Goal: Task Accomplishment & Management: Complete application form

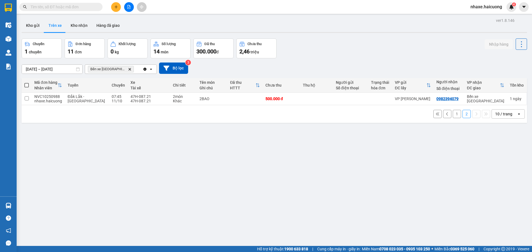
click at [128, 69] on icon "Delete" at bounding box center [129, 69] width 3 height 3
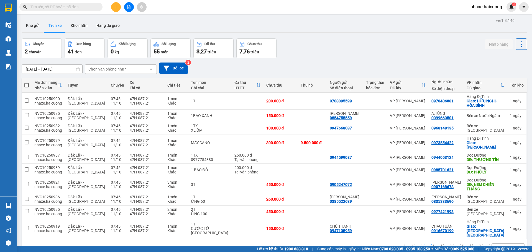
click at [71, 69] on input "10/10/2025 – 10/10/2025" at bounding box center [52, 69] width 60 height 9
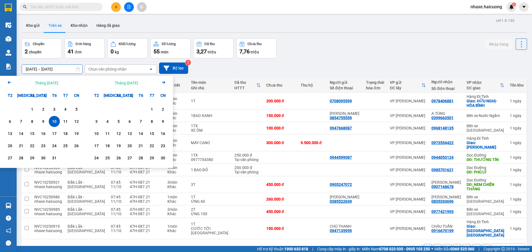
click at [53, 121] on div "10" at bounding box center [54, 121] width 8 height 7
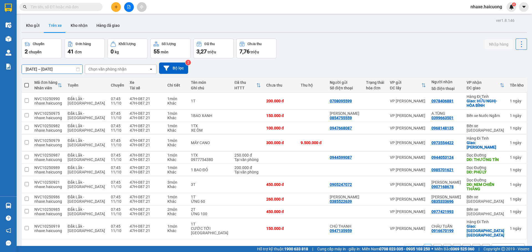
click at [74, 68] on input "10/10/2025 – 10/10/2025" at bounding box center [52, 69] width 60 height 9
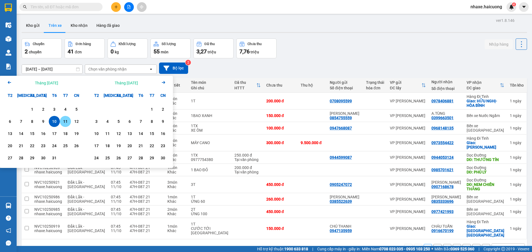
click at [66, 121] on div "11" at bounding box center [65, 121] width 8 height 7
type input "[DATE] – [DATE]"
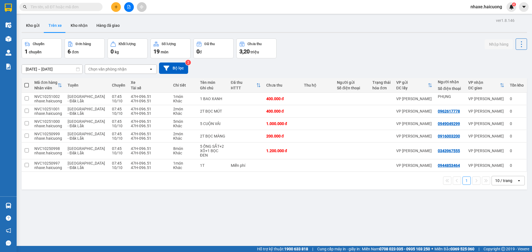
click at [63, 10] on div "Kết quả tìm kiếm ( 0 ) Bộ lọc No Data" at bounding box center [54, 7] width 108 height 10
click at [64, 9] on input "text" at bounding box center [62, 7] width 65 height 6
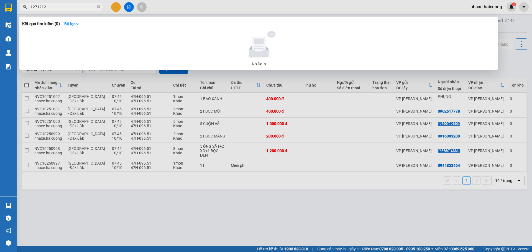
click at [69, 9] on input "1271212" at bounding box center [62, 7] width 65 height 6
type input "71212"
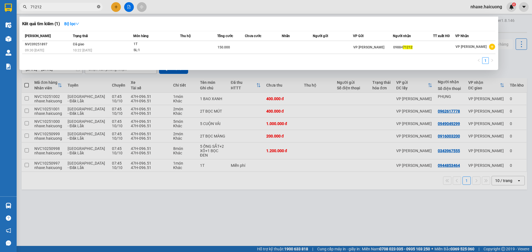
click at [99, 7] on icon "close-circle" at bounding box center [98, 6] width 3 height 3
type input "71212"
click at [97, 7] on icon "close-circle" at bounding box center [98, 6] width 3 height 3
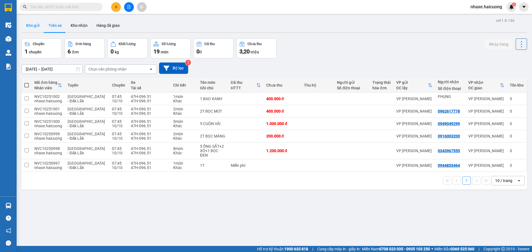
click at [30, 26] on button "Kho gửi" at bounding box center [33, 25] width 22 height 13
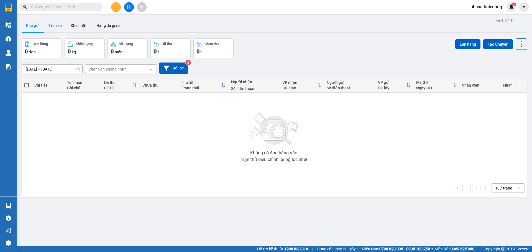
click at [52, 27] on button "Trên xe" at bounding box center [55, 25] width 22 height 13
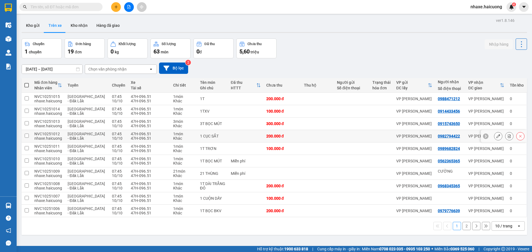
scroll to position [25, 0]
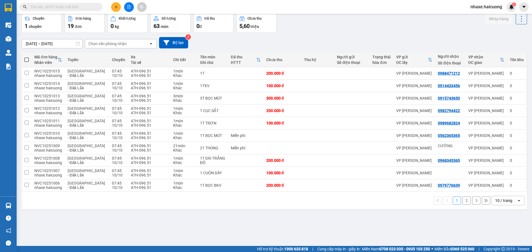
click at [497, 200] on div "10 / trang" at bounding box center [503, 201] width 17 height 6
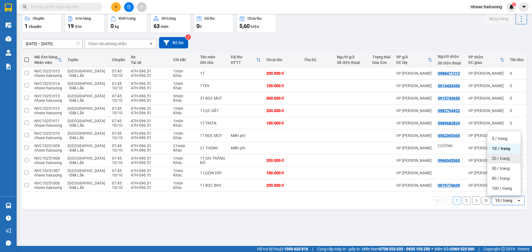
click at [499, 158] on span "20 / trang" at bounding box center [500, 159] width 18 height 6
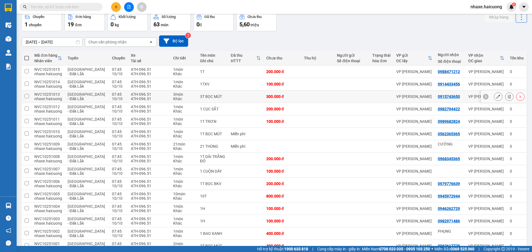
scroll to position [0, 0]
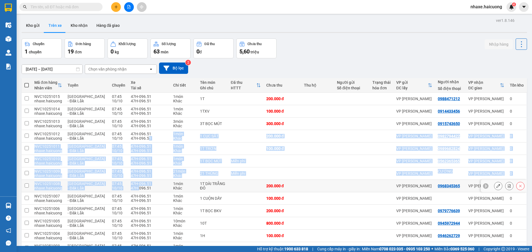
drag, startPoint x: 127, startPoint y: 186, endPoint x: 115, endPoint y: 186, distance: 11.4
click at [127, 185] on tbody "NVC10251015 nhaxe.haicuong Hà Nội - Đăk Lắk 07:45 10/10 47H-096.51 47H-096.51 1…" at bounding box center [274, 213] width 505 height 241
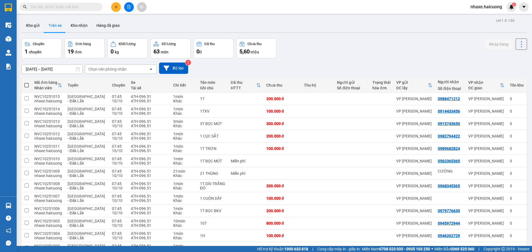
click at [299, 50] on div "Chuyến 1 chuyến Đơn hàng 19 đơn Khối lượng 0 kg Số lượng 63 món Đã thu 0 đ Chưa…" at bounding box center [274, 48] width 505 height 20
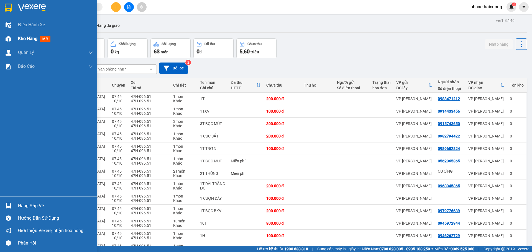
click at [11, 40] on img at bounding box center [9, 39] width 6 height 6
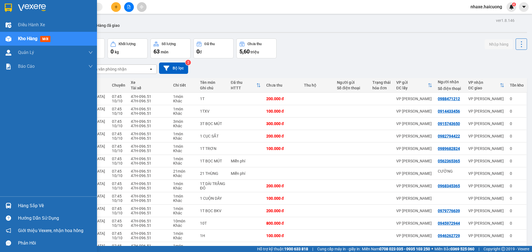
click at [12, 38] on div at bounding box center [9, 39] width 10 height 10
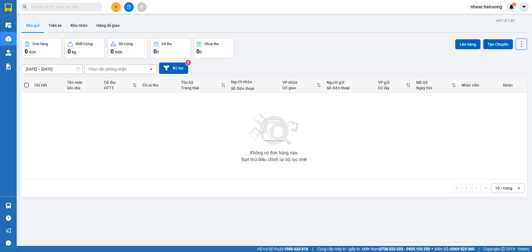
click at [69, 10] on input "text" at bounding box center [62, 7] width 65 height 6
click at [71, 69] on input "[DATE] – [DATE]" at bounding box center [52, 69] width 60 height 9
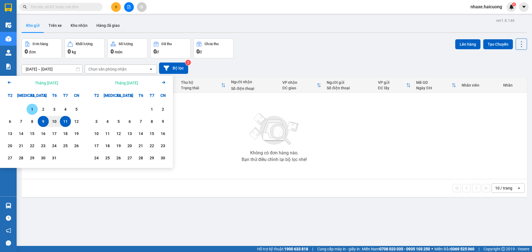
click at [34, 110] on div "1" at bounding box center [32, 109] width 8 height 7
click at [58, 122] on div "10" at bounding box center [54, 121] width 11 height 11
type input "[DATE] – [DATE]"
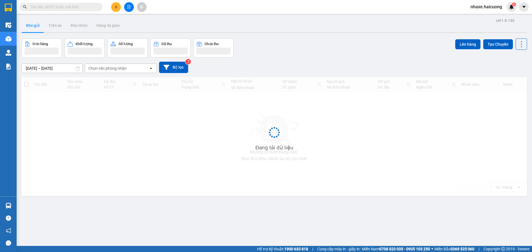
click at [64, 8] on input "text" at bounding box center [62, 7] width 65 height 6
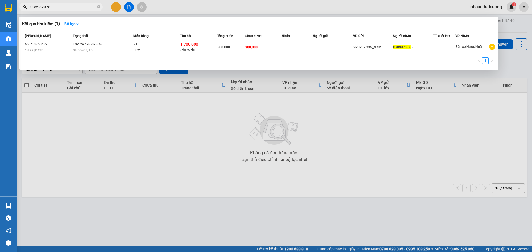
type input "0389870786"
click at [59, 6] on input "0389870786" at bounding box center [62, 7] width 65 height 6
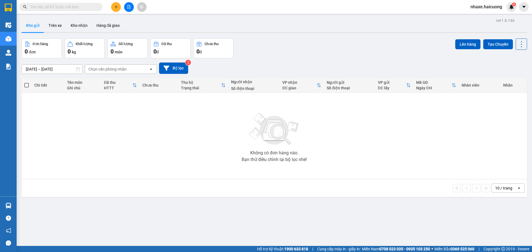
click at [52, 9] on input "text" at bounding box center [62, 7] width 65 height 6
click at [50, 3] on span at bounding box center [60, 7] width 83 height 8
click at [51, 4] on input "text" at bounding box center [62, 7] width 65 height 6
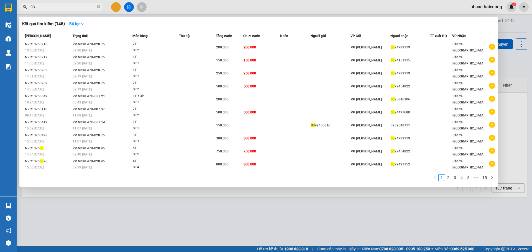
type input "0"
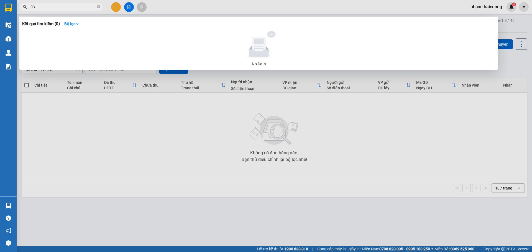
type input "0"
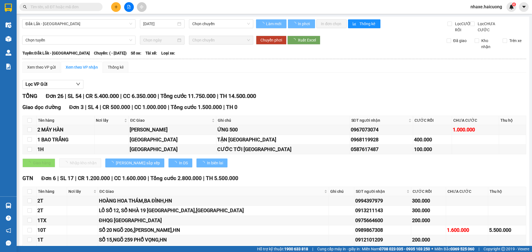
type input "[DATE]"
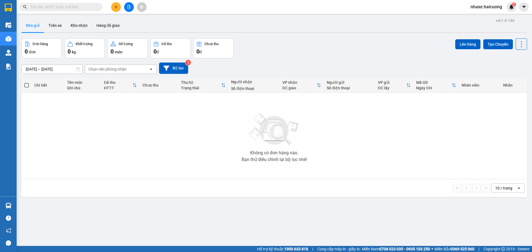
click at [52, 7] on input "text" at bounding box center [62, 7] width 65 height 6
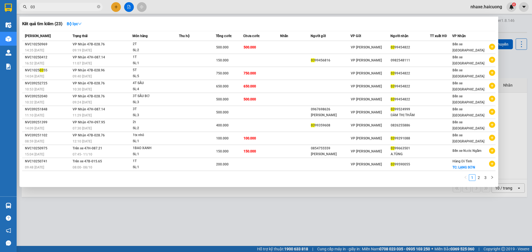
type input "0"
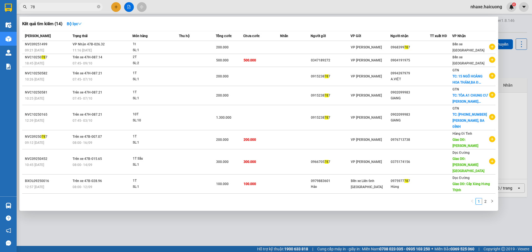
type input "7"
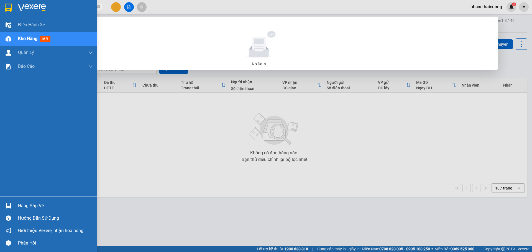
type input "0813883747"
click at [4, 39] on div at bounding box center [9, 39] width 10 height 10
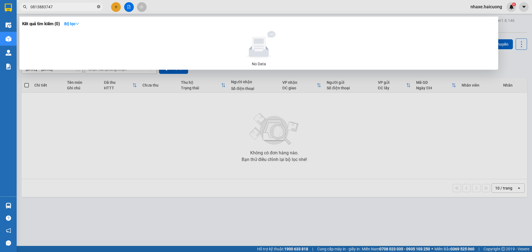
click at [99, 6] on icon "close-circle" at bounding box center [98, 6] width 3 height 3
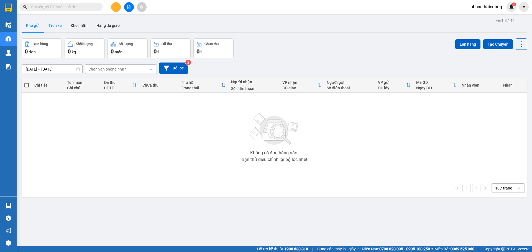
click at [53, 20] on button "Trên xe" at bounding box center [55, 25] width 22 height 13
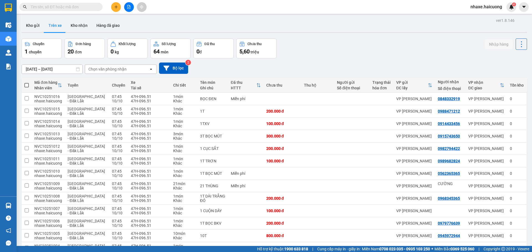
click at [29, 86] on th at bounding box center [27, 85] width 10 height 15
click at [27, 85] on span at bounding box center [26, 85] width 4 height 4
click at [27, 82] on input "checkbox" at bounding box center [27, 82] width 0 height 0
checkbox input "true"
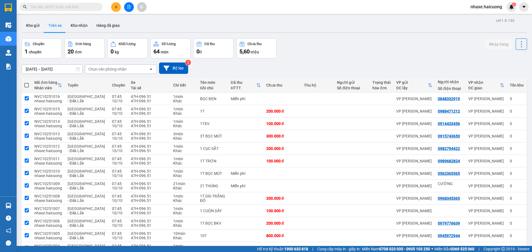
checkbox input "true"
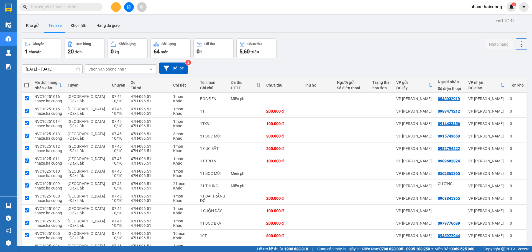
checkbox input "true"
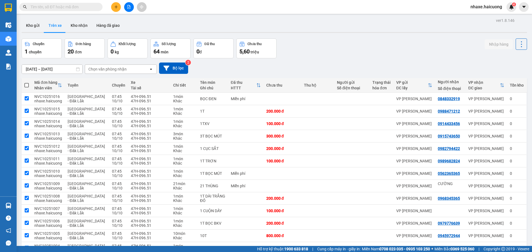
checkbox input "true"
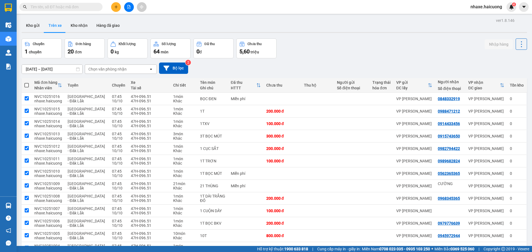
checkbox input "true"
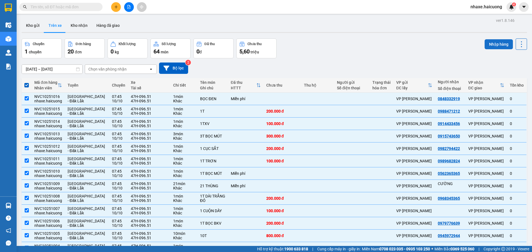
click at [491, 43] on button "Nhập hàng" at bounding box center [498, 44] width 28 height 10
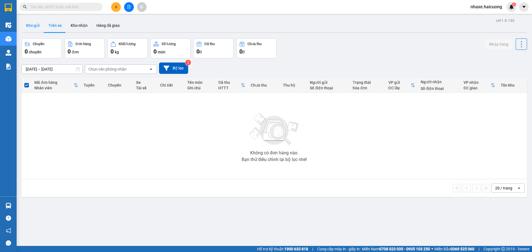
click at [34, 25] on button "Kho gửi" at bounding box center [33, 25] width 22 height 13
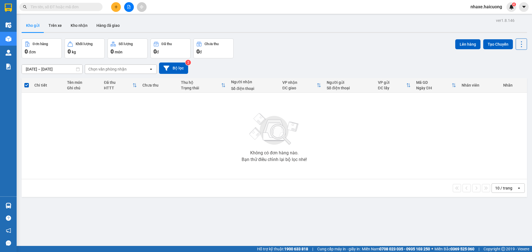
click at [116, 9] on button at bounding box center [116, 7] width 10 height 10
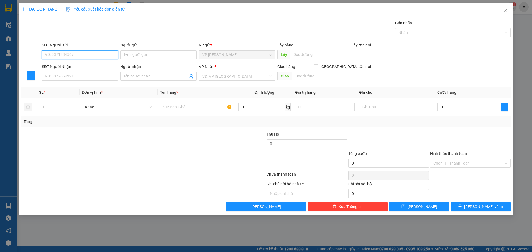
click at [76, 53] on input "SĐT Người Gửi" at bounding box center [80, 54] width 76 height 9
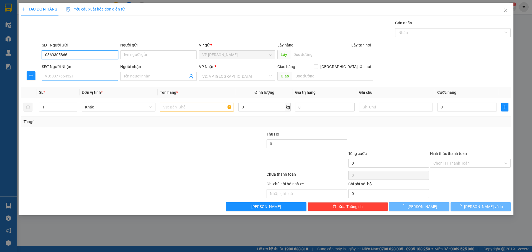
type input "0369305866"
click at [68, 76] on input "SĐT Người Nhận" at bounding box center [80, 76] width 76 height 9
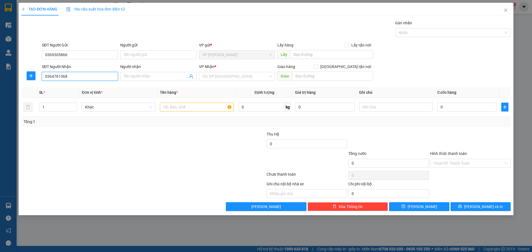
click at [53, 78] on input "0364761368" at bounding box center [80, 76] width 76 height 9
click at [58, 78] on input "0364761368" at bounding box center [80, 76] width 76 height 9
click at [59, 77] on input "0364761368" at bounding box center [80, 76] width 76 height 9
type input "0364761368"
click at [223, 75] on input "search" at bounding box center [235, 76] width 66 height 8
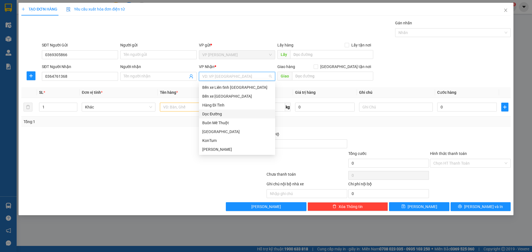
click at [221, 113] on div "Dọc Đường" at bounding box center [236, 114] width 69 height 6
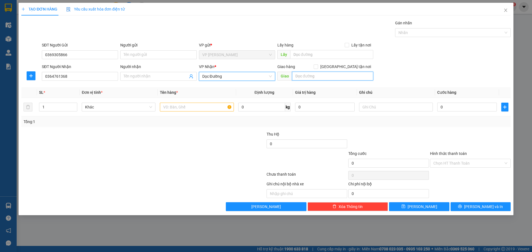
click at [305, 78] on input "text" at bounding box center [332, 76] width 81 height 9
type input "T"
type input "TRẠM THU PHÍ LIÊM TUYỀN-[GEOGRAPHIC_DATA]"
click at [196, 106] on input "text" at bounding box center [197, 107] width 74 height 9
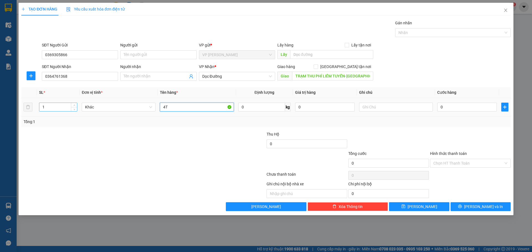
type input "4T"
click at [49, 105] on input "1" at bounding box center [58, 107] width 38 height 8
click at [75, 107] on span "up" at bounding box center [74, 105] width 3 height 3
type input "4"
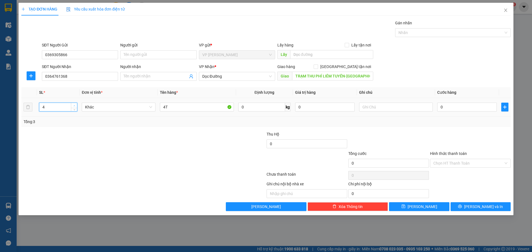
click at [75, 107] on span "up" at bounding box center [74, 105] width 3 height 3
click at [452, 108] on input "0" at bounding box center [467, 107] width 60 height 9
type input "6"
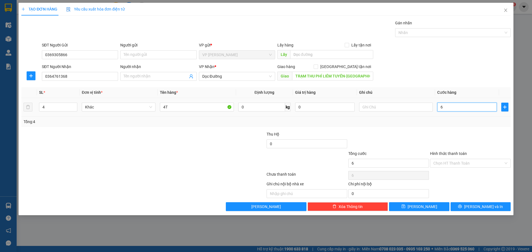
type input "60"
type input "600"
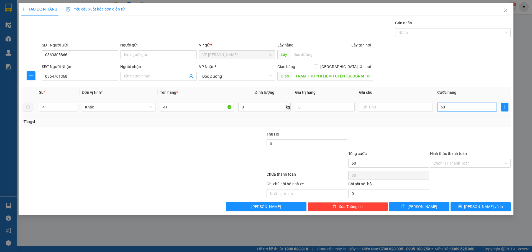
type input "600"
type input "600.000"
click at [160, 170] on div at bounding box center [143, 175] width 245 height 11
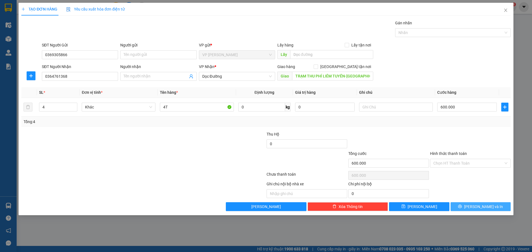
click at [491, 204] on button "[PERSON_NAME] và In" at bounding box center [480, 206] width 60 height 9
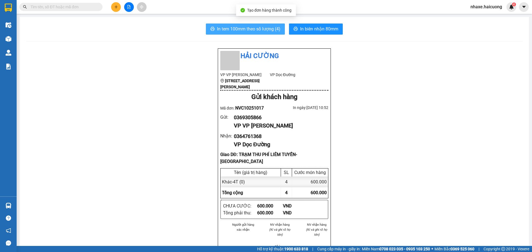
click at [257, 30] on span "In tem 100mm theo số lượng (4)" at bounding box center [248, 28] width 63 height 7
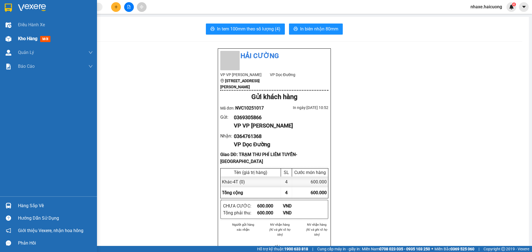
click at [9, 36] on img at bounding box center [9, 39] width 6 height 6
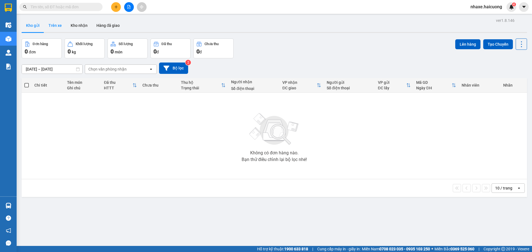
click at [50, 29] on button "Trên xe" at bounding box center [55, 25] width 22 height 13
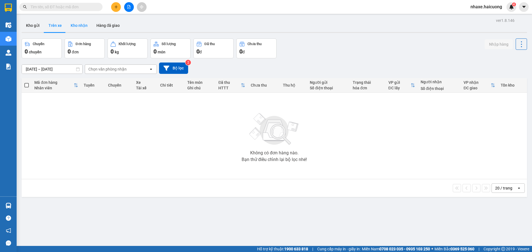
click at [75, 28] on button "Kho nhận" at bounding box center [79, 25] width 26 height 13
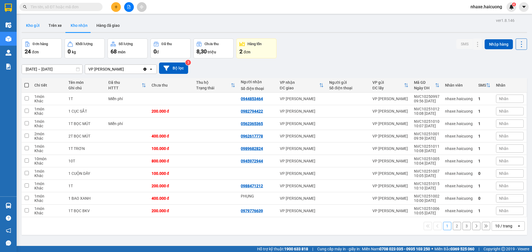
click at [36, 22] on button "Kho gửi" at bounding box center [33, 25] width 22 height 13
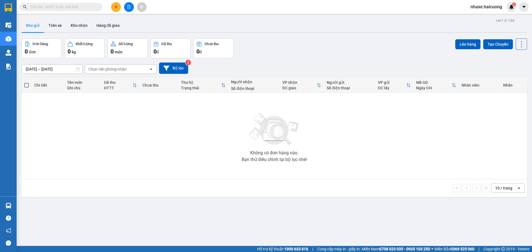
click at [57, 9] on input "text" at bounding box center [62, 7] width 65 height 6
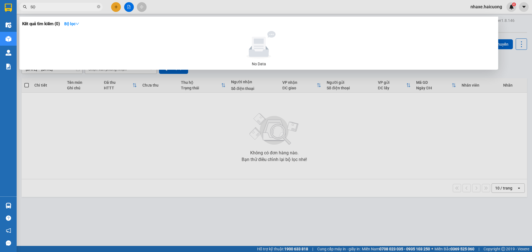
type input "S"
type input "X"
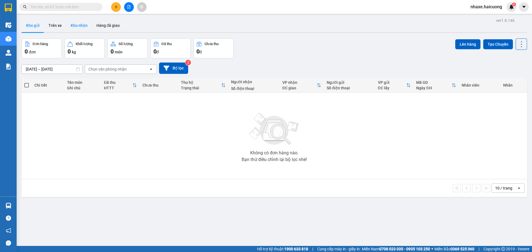
click at [82, 24] on button "Kho nhận" at bounding box center [79, 25] width 26 height 13
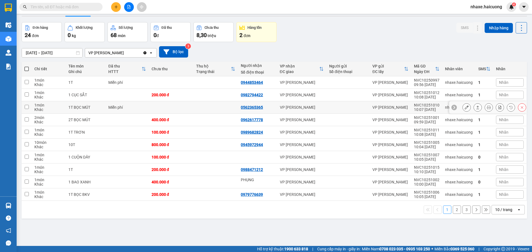
scroll to position [25, 0]
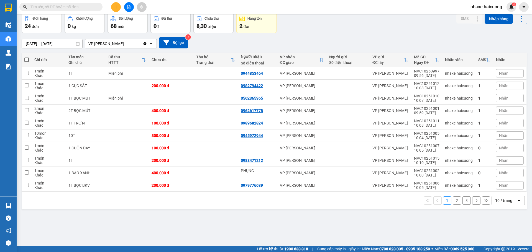
click at [73, 45] on input "[DATE] – [DATE]" at bounding box center [52, 43] width 60 height 9
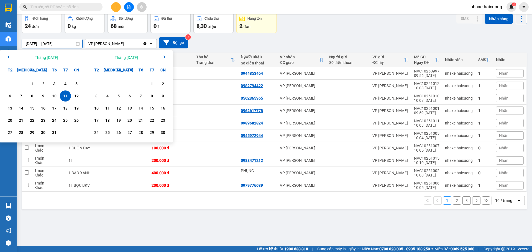
click at [38, 60] on div "Tháng [DATE]" at bounding box center [46, 58] width 23 height 6
click at [43, 59] on div "Tháng [DATE]" at bounding box center [46, 58] width 23 height 6
click at [7, 57] on icon "Arrow Left" at bounding box center [9, 57] width 7 height 7
click at [53, 105] on div "15" at bounding box center [54, 108] width 8 height 7
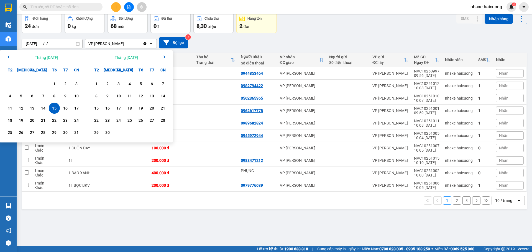
click at [162, 57] on icon "Next month." at bounding box center [163, 57] width 3 height 3
click at [163, 57] on icon "Next month." at bounding box center [163, 57] width 3 height 3
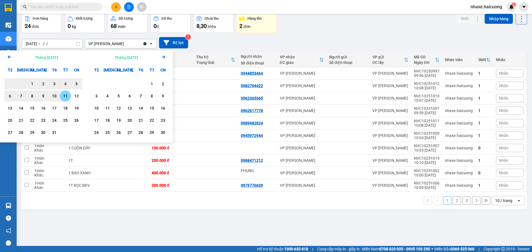
click at [65, 96] on div "11" at bounding box center [65, 96] width 8 height 7
type input "15/08/2025 – 11/10/2025"
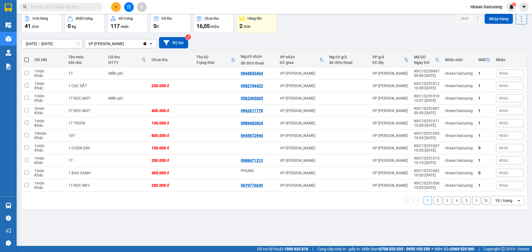
click at [499, 201] on div "10 / trang" at bounding box center [503, 201] width 17 height 6
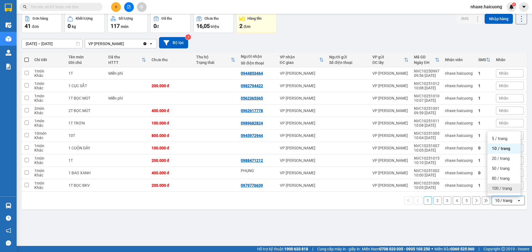
click at [503, 183] on div "80 / trang" at bounding box center [503, 179] width 33 height 10
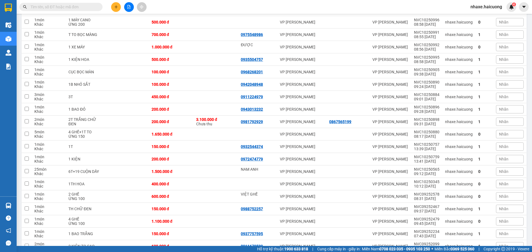
scroll to position [380, 0]
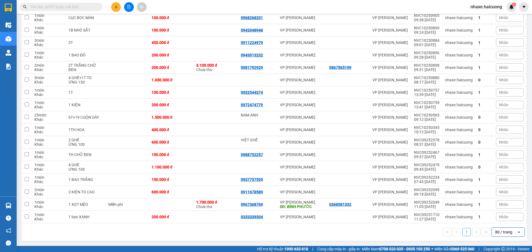
click at [507, 229] on div "80 / trang" at bounding box center [503, 232] width 25 height 9
click at [499, 219] on span "100 / trang" at bounding box center [501, 220] width 20 height 6
click at [193, 207] on td "1.700.000 đ Chưa thu" at bounding box center [215, 204] width 45 height 12
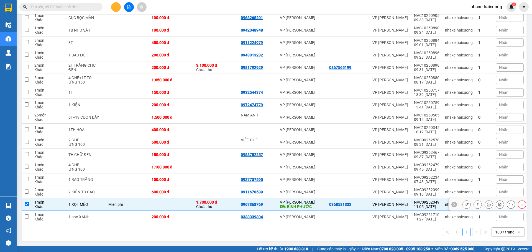
click at [196, 206] on div "1.700.000 đ Chưa thu" at bounding box center [215, 204] width 39 height 9
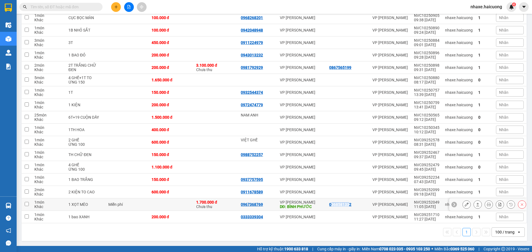
drag, startPoint x: 329, startPoint y: 204, endPoint x: 347, endPoint y: 205, distance: 18.6
click at [347, 205] on div "0368581332" at bounding box center [340, 204] width 22 height 4
click at [345, 205] on div "0368581332" at bounding box center [340, 204] width 22 height 4
drag, startPoint x: 326, startPoint y: 207, endPoint x: 352, endPoint y: 206, distance: 25.8
click at [352, 206] on td "0368581332" at bounding box center [347, 204] width 43 height 12
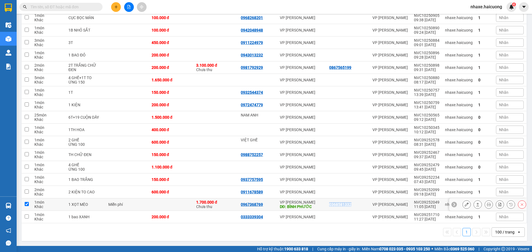
checkbox input "true"
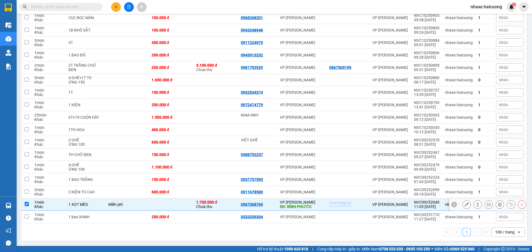
copy div "0368581332"
click at [87, 6] on input "text" at bounding box center [62, 7] width 65 height 6
paste input "0368581332"
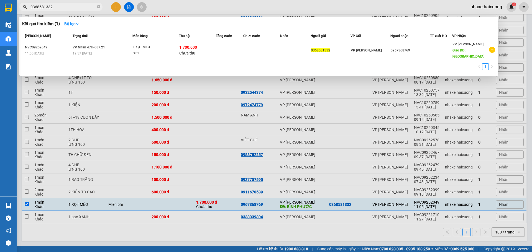
type input "0368581332"
click at [161, 235] on div at bounding box center [266, 126] width 532 height 252
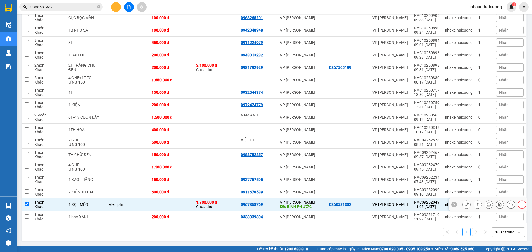
click at [29, 203] on td at bounding box center [27, 204] width 10 height 12
checkbox input "false"
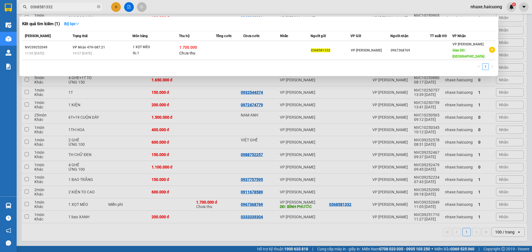
click at [71, 6] on input "0368581332" at bounding box center [62, 7] width 65 height 6
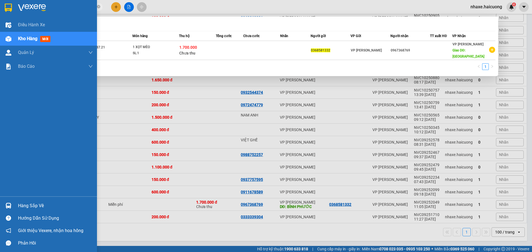
click at [14, 32] on div "Kho hàng mới" at bounding box center [48, 39] width 97 height 14
click at [16, 38] on div "Kho hàng mới" at bounding box center [48, 39] width 97 height 14
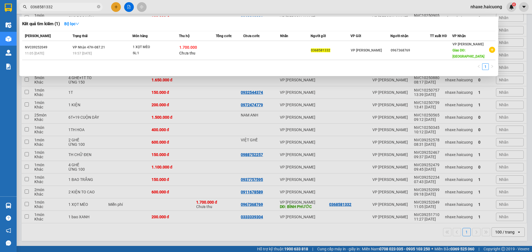
click at [96, 7] on span "0368581332" at bounding box center [60, 7] width 83 height 8
click at [100, 7] on span "0368581332" at bounding box center [60, 7] width 83 height 8
click at [99, 7] on icon "close-circle" at bounding box center [98, 6] width 3 height 3
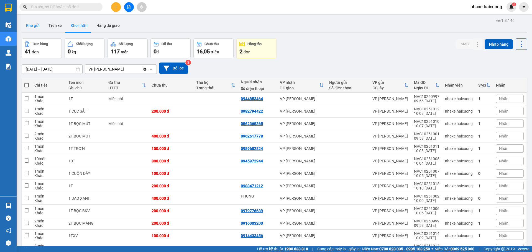
click at [40, 30] on button "Kho gửi" at bounding box center [33, 25] width 22 height 13
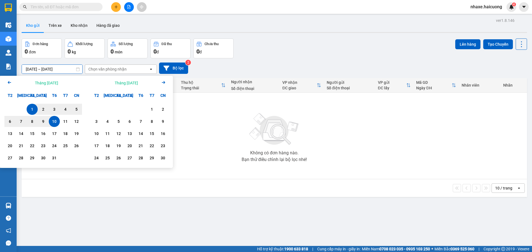
click at [71, 69] on input "[DATE] – [DATE]" at bounding box center [52, 69] width 60 height 9
click at [63, 122] on div "11" at bounding box center [65, 121] width 8 height 7
type input "[DATE] – [DATE]"
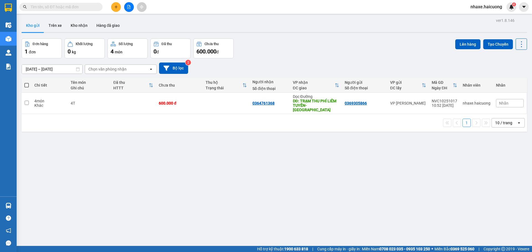
click at [84, 8] on input "text" at bounding box center [62, 7] width 65 height 6
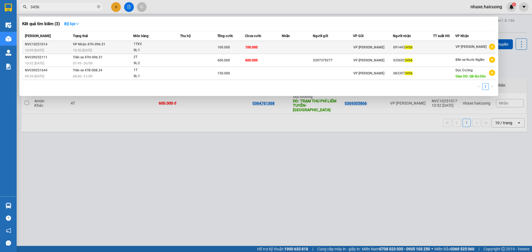
type input "3456"
click at [171, 51] on div "SL: 1" at bounding box center [154, 50] width 42 height 6
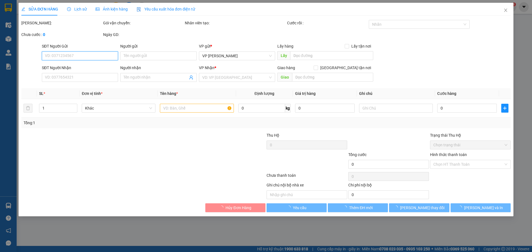
type input "0914433456"
type input "100.000"
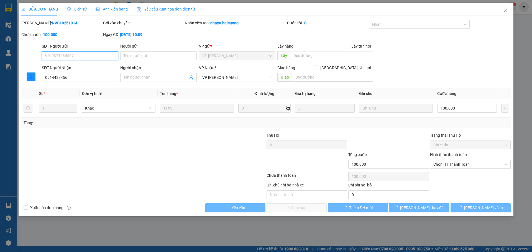
click at [472, 163] on span "Chọn HT Thanh Toán" at bounding box center [470, 164] width 74 height 8
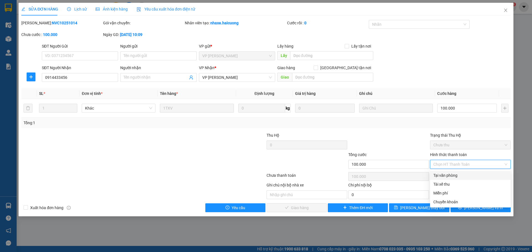
click at [453, 178] on div "Tại văn phòng" at bounding box center [470, 175] width 74 height 6
type input "0"
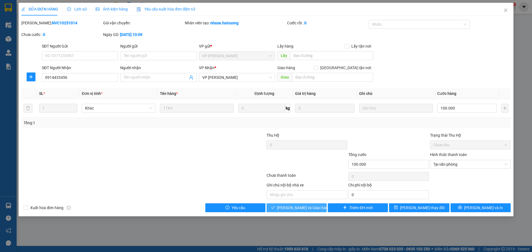
click at [306, 210] on span "Lưu và Giao hàng" at bounding box center [303, 208] width 53 height 6
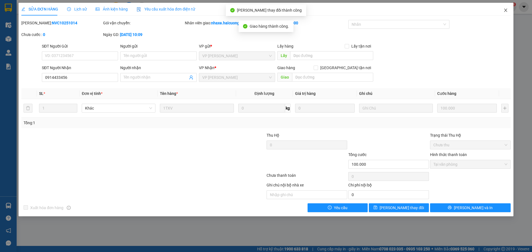
click at [507, 12] on icon "close" at bounding box center [505, 10] width 4 height 4
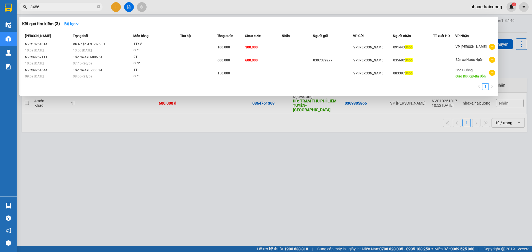
click at [97, 8] on span "3456" at bounding box center [60, 7] width 83 height 8
click at [98, 7] on icon "close-circle" at bounding box center [98, 6] width 3 height 3
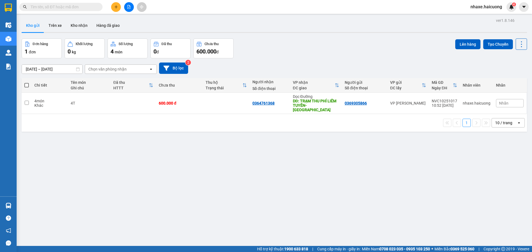
click at [115, 7] on icon "plus" at bounding box center [116, 7] width 4 height 4
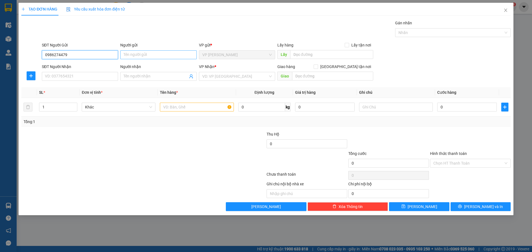
type input "0986274479"
click at [176, 54] on input "Người gửi" at bounding box center [158, 54] width 76 height 9
type input "Q.ANH"
click at [86, 78] on input "SĐT Người Nhận" at bounding box center [80, 76] width 76 height 9
click at [153, 78] on input "Người nhận" at bounding box center [155, 76] width 64 height 6
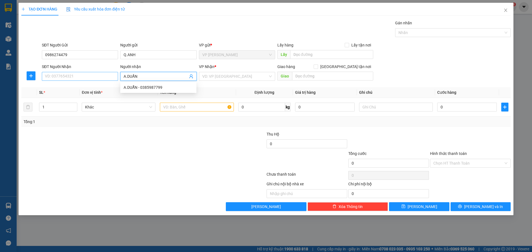
type input "A.DUẨN"
click at [76, 78] on input "SĐT Người Nhận" at bounding box center [80, 76] width 76 height 9
click at [52, 77] on input "0961480690" at bounding box center [80, 76] width 76 height 9
click at [53, 77] on input "0961480690" at bounding box center [80, 76] width 76 height 9
click at [59, 77] on input "0961480690" at bounding box center [80, 76] width 76 height 9
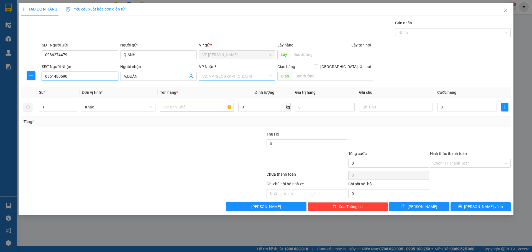
type input "0961480690"
click at [228, 77] on input "search" at bounding box center [235, 76] width 66 height 8
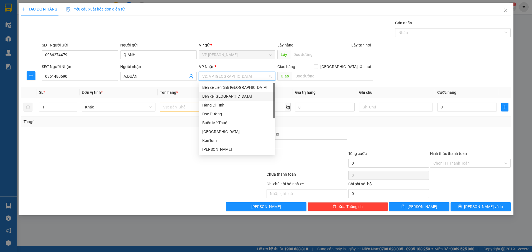
click at [228, 96] on div "Bến xe [GEOGRAPHIC_DATA]" at bounding box center [236, 96] width 69 height 6
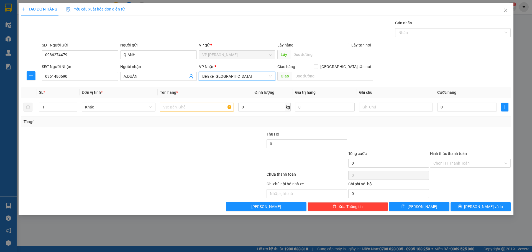
click at [126, 146] on div at bounding box center [102, 140] width 163 height 19
click at [174, 108] on input "text" at bounding box center [197, 107] width 74 height 9
type input "1T"
click at [449, 107] on input "0" at bounding box center [467, 107] width 60 height 9
type input "1"
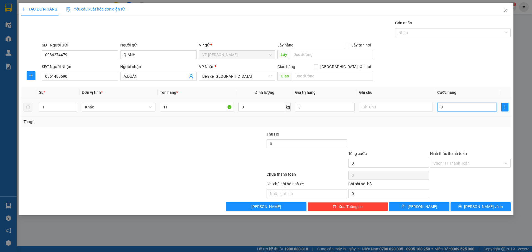
type input "1"
type input "10"
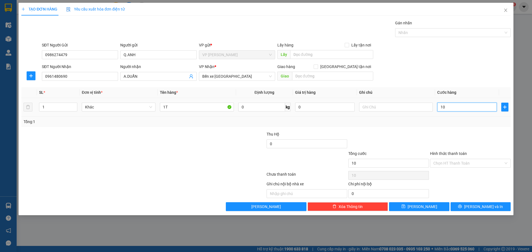
type input "100"
type input "100.000"
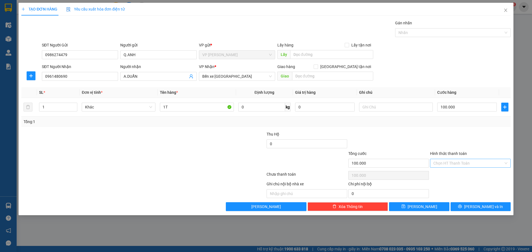
click at [491, 162] on input "Hình thức thanh toán" at bounding box center [468, 163] width 70 height 8
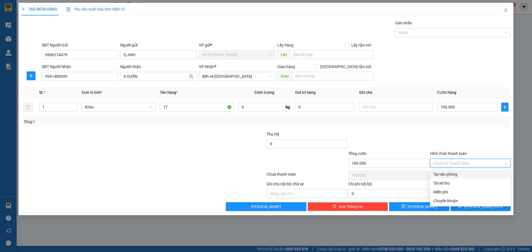
click at [448, 176] on div "Tại văn phòng" at bounding box center [470, 174] width 74 height 6
type input "0"
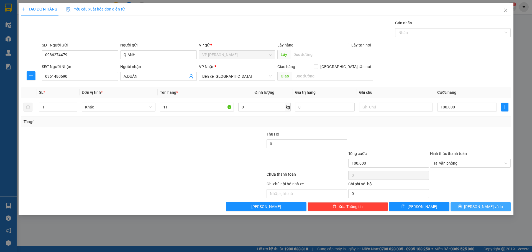
click at [479, 206] on span "[PERSON_NAME] và In" at bounding box center [483, 207] width 39 height 6
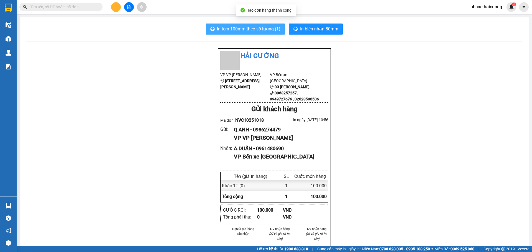
click at [274, 29] on span "In tem 100mm theo số lượng (1)" at bounding box center [248, 28] width 63 height 7
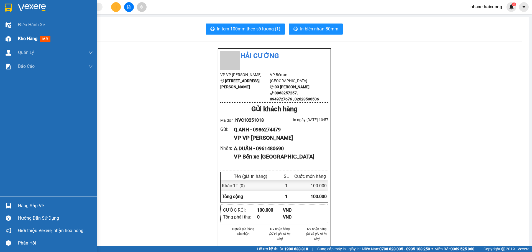
click at [29, 38] on span "Kho hàng" at bounding box center [27, 38] width 19 height 5
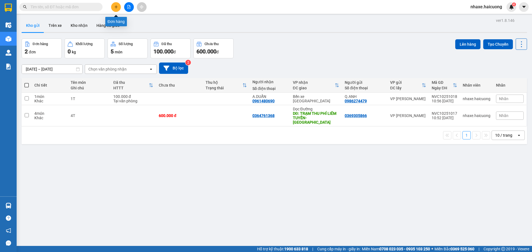
click at [114, 8] on icon "plus" at bounding box center [116, 7] width 4 height 4
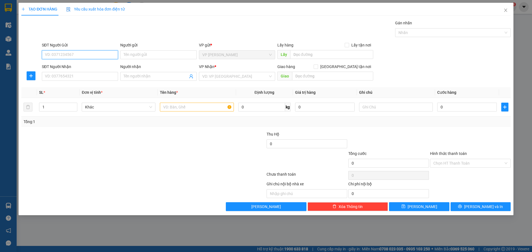
click at [76, 55] on input "SĐT Người Gửi" at bounding box center [80, 54] width 76 height 9
type input "0979636563"
click at [76, 78] on input "SĐT Người Nhận" at bounding box center [80, 76] width 76 height 9
type input "0948642002"
click at [149, 183] on div at bounding box center [92, 189] width 143 height 17
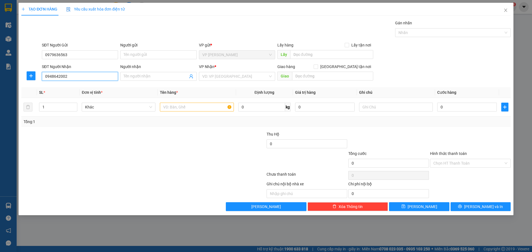
click at [53, 77] on input "0948642002" at bounding box center [80, 76] width 76 height 9
click at [58, 76] on input "0948642002" at bounding box center [80, 76] width 76 height 9
click at [218, 77] on input "search" at bounding box center [235, 76] width 66 height 8
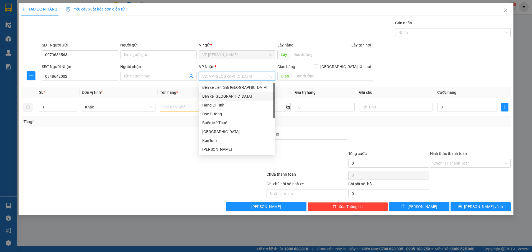
click at [221, 94] on div "Bến xe [GEOGRAPHIC_DATA]" at bounding box center [236, 96] width 69 height 6
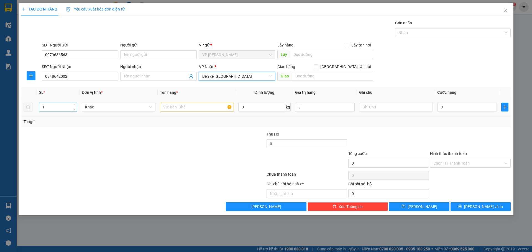
click at [61, 106] on input "1" at bounding box center [58, 107] width 38 height 8
click at [74, 105] on icon "up" at bounding box center [74, 106] width 2 height 2
type input "3"
click at [74, 105] on icon "up" at bounding box center [74, 106] width 2 height 2
click at [179, 102] on div at bounding box center [197, 107] width 74 height 11
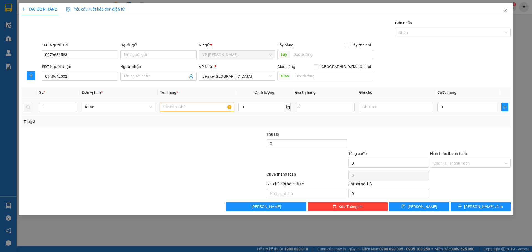
click at [182, 109] on input "text" at bounding box center [197, 107] width 74 height 9
type input "3T"
click at [452, 110] on input "0" at bounding box center [467, 107] width 60 height 9
type input "4"
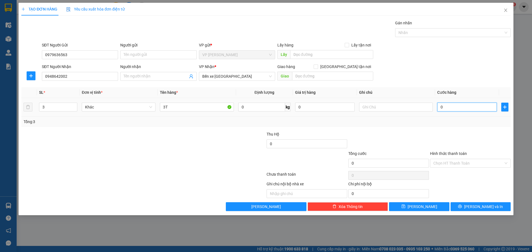
type input "4"
type input "458"
type input "45"
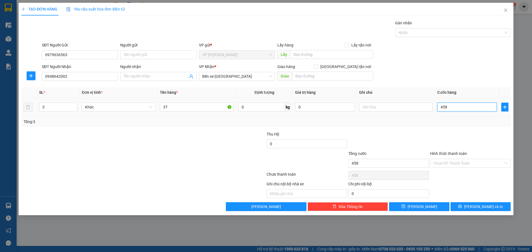
type input "45"
type input "450"
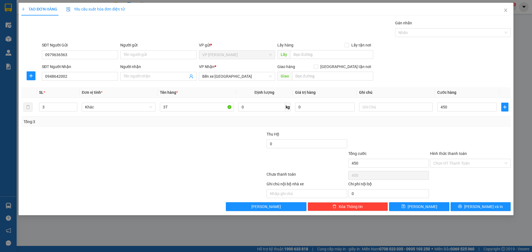
type input "450.000"
click at [194, 125] on div "Tổng: 3" at bounding box center [265, 122] width 489 height 11
click at [476, 207] on span "[PERSON_NAME] và In" at bounding box center [483, 207] width 39 height 6
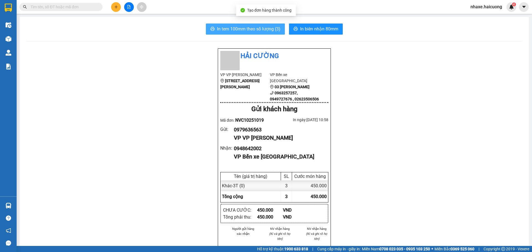
click at [273, 33] on button "In tem 100mm theo số lượng (3)" at bounding box center [245, 29] width 79 height 11
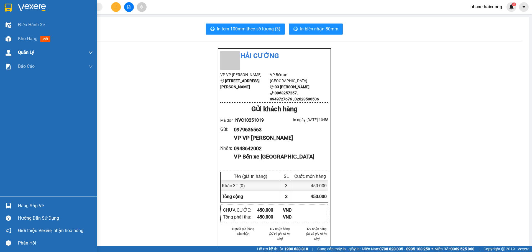
drag, startPoint x: 25, startPoint y: 39, endPoint x: 77, endPoint y: 52, distance: 53.7
click at [25, 39] on span "Kho hàng" at bounding box center [27, 38] width 19 height 5
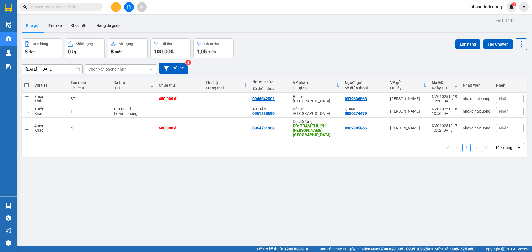
click at [68, 9] on input "text" at bounding box center [62, 7] width 65 height 6
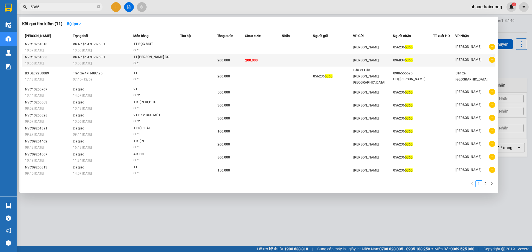
type input "5365"
click at [217, 58] on span "200.000" at bounding box center [223, 60] width 12 height 4
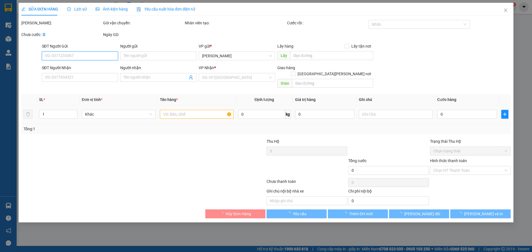
type input "0968345365"
type input "200.000"
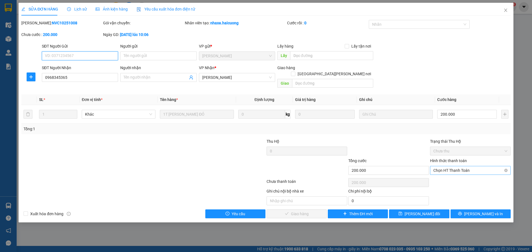
click at [458, 166] on span "Chọn HT Thanh Toán" at bounding box center [470, 170] width 74 height 8
click at [454, 176] on div "Tại văn phòng" at bounding box center [470, 175] width 74 height 6
type input "0"
click at [314, 211] on span "Lưu và Giao hàng" at bounding box center [314, 214] width 75 height 6
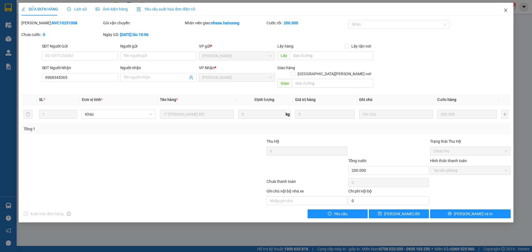
click at [507, 13] on span "Close" at bounding box center [505, 11] width 16 height 16
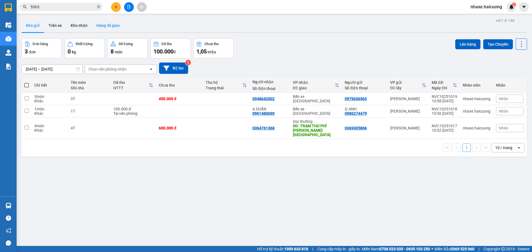
click at [109, 29] on button "Hàng đã giao" at bounding box center [108, 25] width 32 height 13
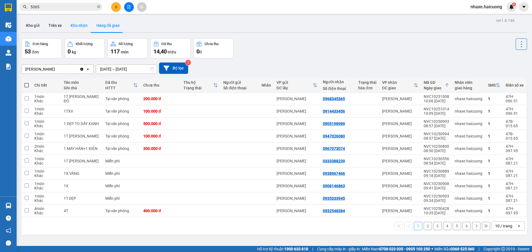
click at [78, 27] on button "Kho nhận" at bounding box center [79, 25] width 26 height 13
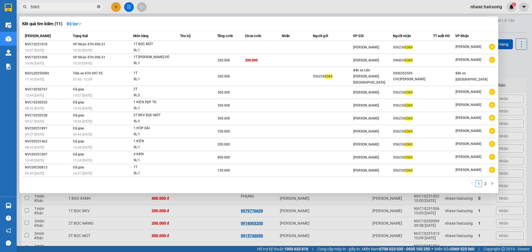
click at [97, 7] on icon "close-circle" at bounding box center [98, 6] width 3 height 3
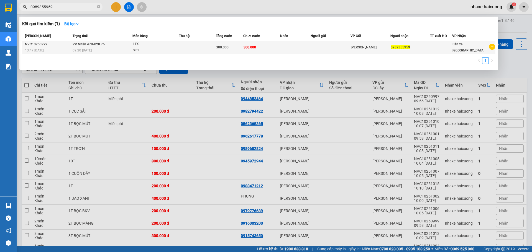
type input "0989355959"
click at [243, 50] on div "300.000" at bounding box center [229, 47] width 27 height 6
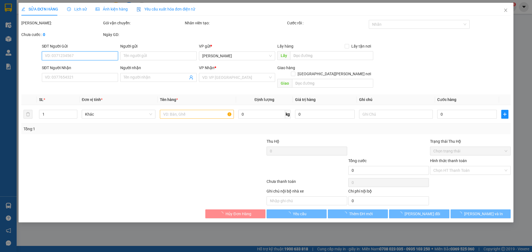
type input "0989355959"
type input "300.000"
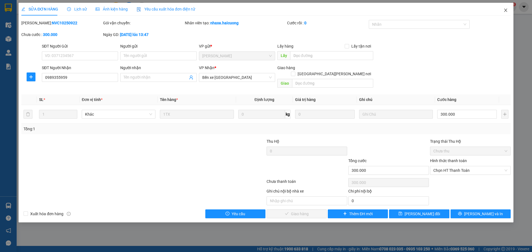
click at [503, 11] on span "Close" at bounding box center [505, 11] width 16 height 16
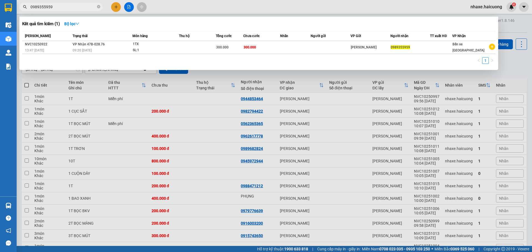
click at [67, 8] on input "0989355959" at bounding box center [62, 7] width 65 height 6
click at [203, 8] on div at bounding box center [266, 126] width 532 height 252
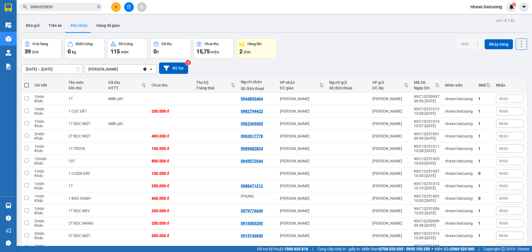
click at [75, 7] on input "0989355959" at bounding box center [62, 7] width 65 height 6
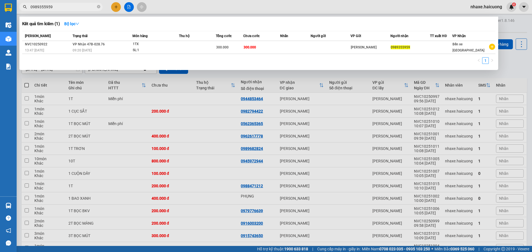
click at [187, 9] on div at bounding box center [266, 126] width 532 height 252
click at [80, 9] on input "0989355959" at bounding box center [62, 7] width 65 height 6
click at [98, 7] on icon "close-circle" at bounding box center [98, 6] width 3 height 3
click at [58, 6] on input "0978260976" at bounding box center [62, 7] width 65 height 6
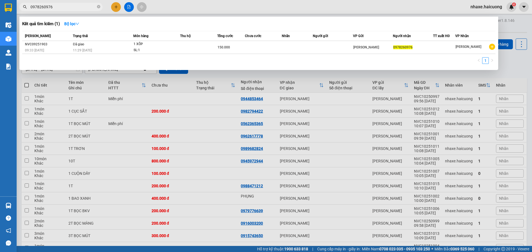
click at [58, 6] on input "0978260976" at bounding box center [62, 7] width 65 height 6
click at [66, 4] on input "0978260976" at bounding box center [62, 7] width 65 height 6
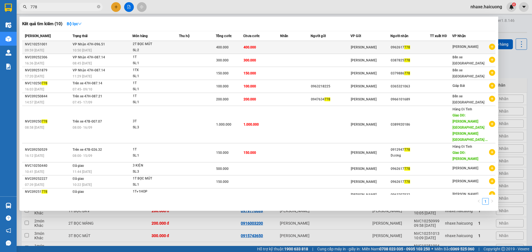
type input "778"
click at [263, 46] on td "400.000" at bounding box center [261, 47] width 37 height 13
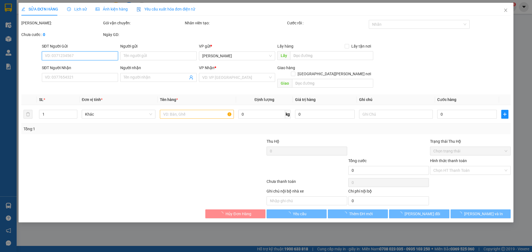
type input "0962617778"
type input "400.000"
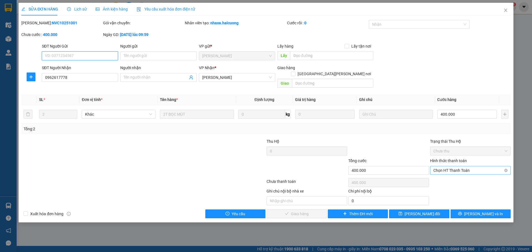
click at [455, 166] on span "Chọn HT Thanh Toán" at bounding box center [470, 170] width 74 height 8
click at [440, 63] on form "SĐT Người Gửi VD: 0371234567 Người gửi Tên người gửi VP gửi * VP Nguyễn Văn Cừ …" at bounding box center [265, 66] width 489 height 47
click at [455, 166] on span "Chọn HT Thanh Toán" at bounding box center [470, 170] width 74 height 8
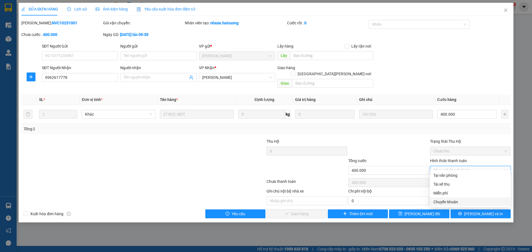
click at [450, 203] on div "Chuyển khoản" at bounding box center [470, 202] width 74 height 6
type input "0"
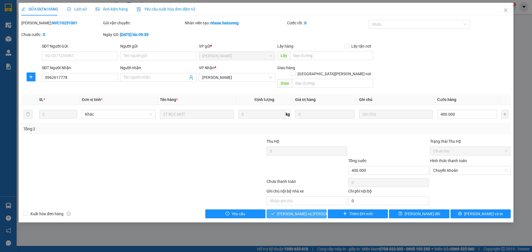
click at [288, 211] on span "Lưu và Giao hàng" at bounding box center [314, 214] width 75 height 6
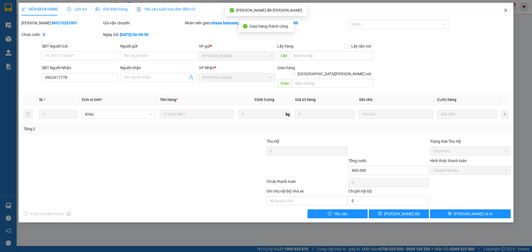
click at [506, 11] on icon "close" at bounding box center [505, 10] width 4 height 4
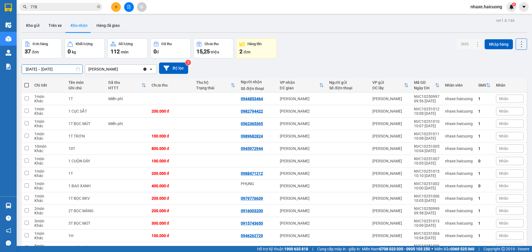
click at [48, 69] on input "15/08/2025 – 11/10/2025" at bounding box center [52, 69] width 60 height 9
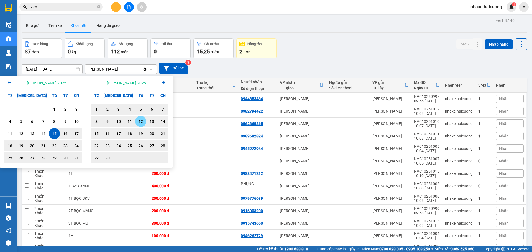
click at [141, 122] on div "12" at bounding box center [141, 121] width 8 height 7
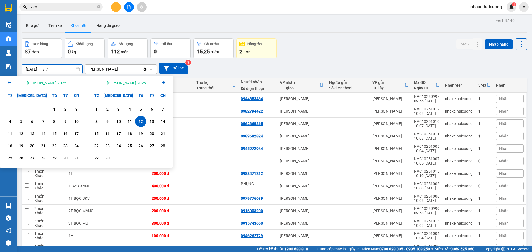
click at [64, 68] on input "12/09/2025 – / /" at bounding box center [52, 69] width 60 height 9
click at [71, 69] on input "12/09/2025 – / /" at bounding box center [52, 69] width 60 height 9
click at [162, 82] on icon "Arrow Right" at bounding box center [163, 82] width 7 height 7
click at [55, 120] on div "12" at bounding box center [54, 121] width 8 height 7
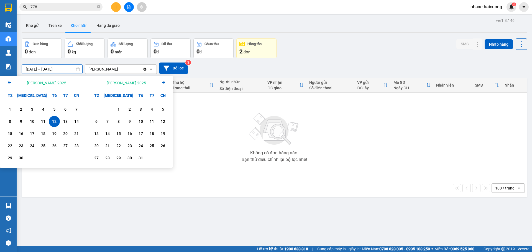
click at [48, 69] on input "12/09/2025 – 12/09/2025" at bounding box center [52, 69] width 60 height 9
click at [152, 121] on div "11" at bounding box center [152, 121] width 8 height 7
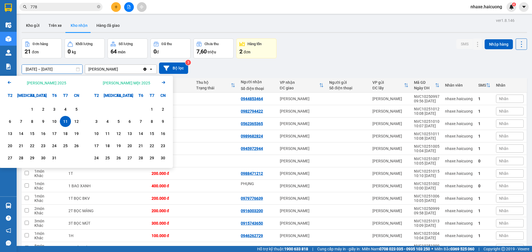
click at [48, 71] on input "[DATE] – [DATE]" at bounding box center [52, 69] width 60 height 9
click at [9, 82] on icon "Previous month." at bounding box center [9, 82] width 3 height 3
click at [53, 122] on div "12" at bounding box center [54, 121] width 8 height 7
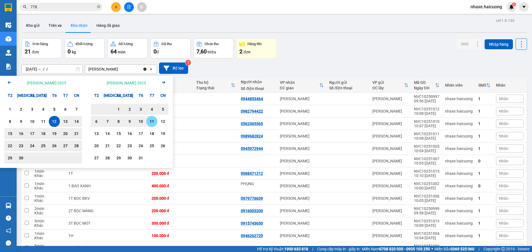
click at [152, 122] on div "11" at bounding box center [152, 121] width 8 height 7
type input "12/09/2025 – 11/10/2025"
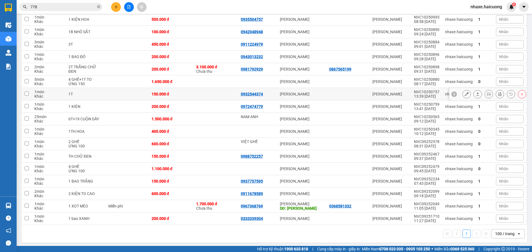
scroll to position [330, 0]
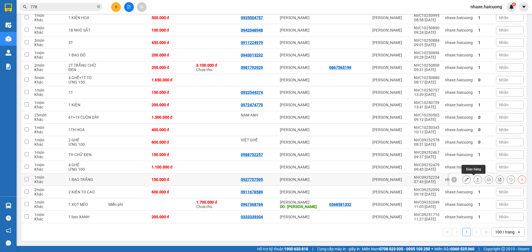
click at [475, 179] on icon at bounding box center [477, 180] width 4 height 4
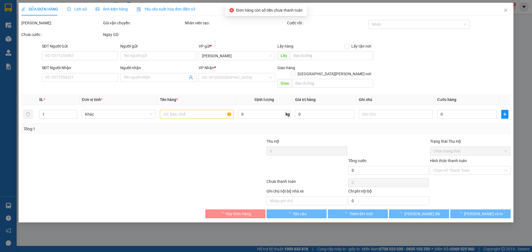
type input "0937757595"
type input "150.000"
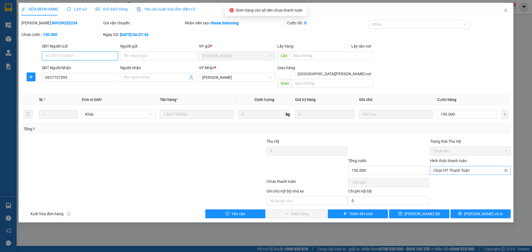
click at [468, 166] on span "Chọn HT Thanh Toán" at bounding box center [470, 170] width 74 height 8
click at [441, 175] on div "Tại văn phòng" at bounding box center [470, 175] width 74 height 6
type input "0"
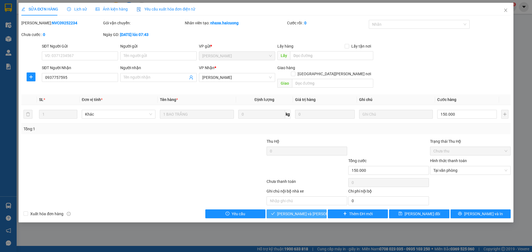
click at [303, 211] on span "Lưu và Giao hàng" at bounding box center [314, 214] width 75 height 6
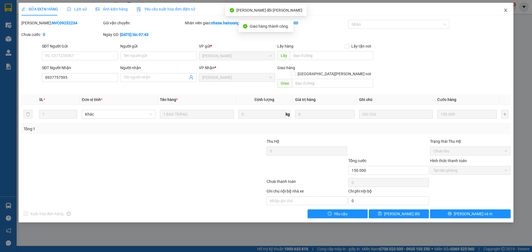
click at [505, 10] on icon "close" at bounding box center [505, 10] width 4 height 4
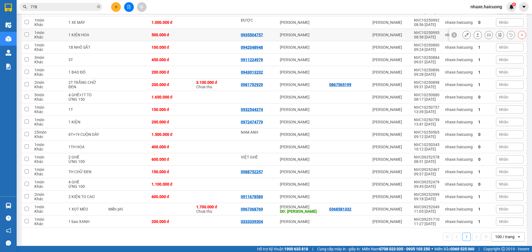
scroll to position [318, 0]
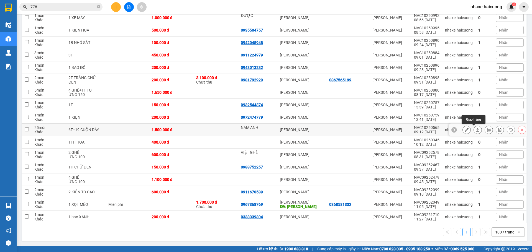
click at [475, 129] on icon at bounding box center [477, 130] width 4 height 4
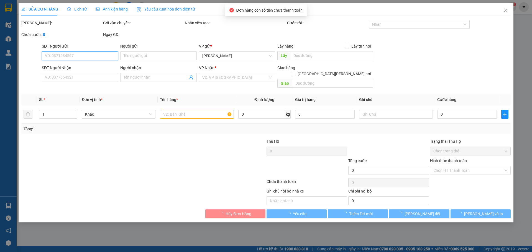
type input "NAM ANH"
type input "1.500.000"
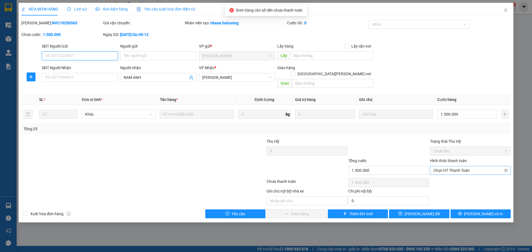
click at [453, 166] on span "Chọn HT Thanh Toán" at bounding box center [470, 170] width 74 height 8
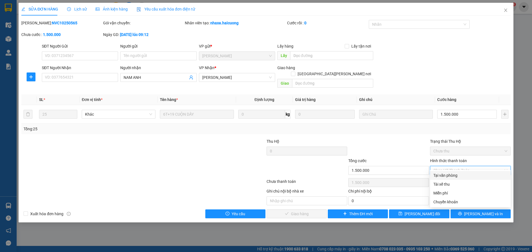
click at [439, 174] on div "Tại văn phòng" at bounding box center [470, 175] width 74 height 6
type input "0"
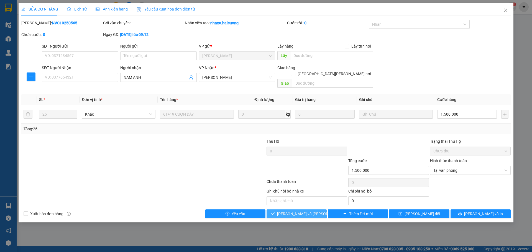
click at [301, 211] on span "Lưu và Giao hàng" at bounding box center [314, 214] width 75 height 6
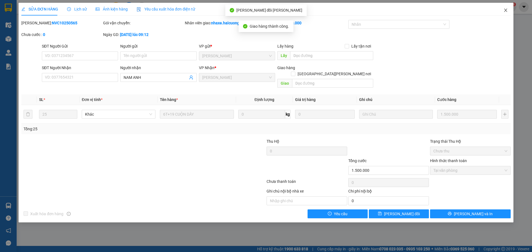
click at [504, 8] on span "Close" at bounding box center [505, 11] width 16 height 16
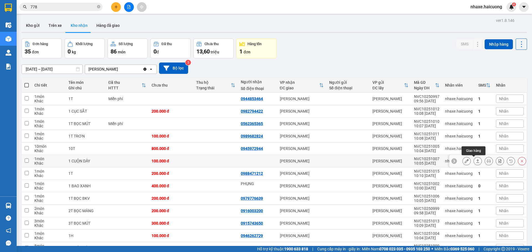
click at [473, 159] on button at bounding box center [477, 161] width 8 height 10
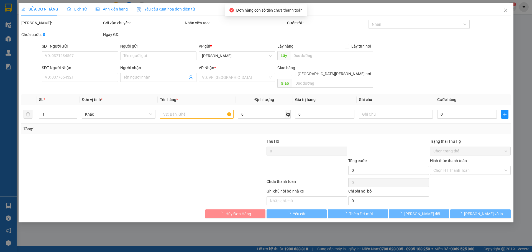
type input "100.000"
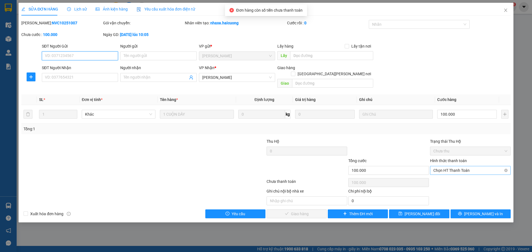
click at [458, 166] on span "Chọn HT Thanh Toán" at bounding box center [470, 170] width 74 height 8
click at [438, 174] on div "Tại văn phòng" at bounding box center [470, 175] width 74 height 6
type input "0"
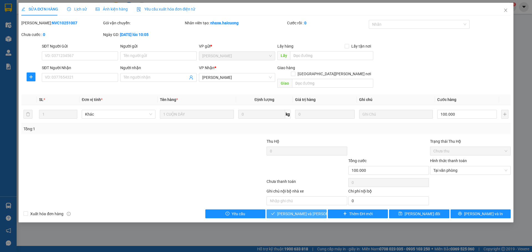
click at [288, 211] on span "Lưu và Giao hàng" at bounding box center [314, 214] width 75 height 6
